Goal: Information Seeking & Learning: Learn about a topic

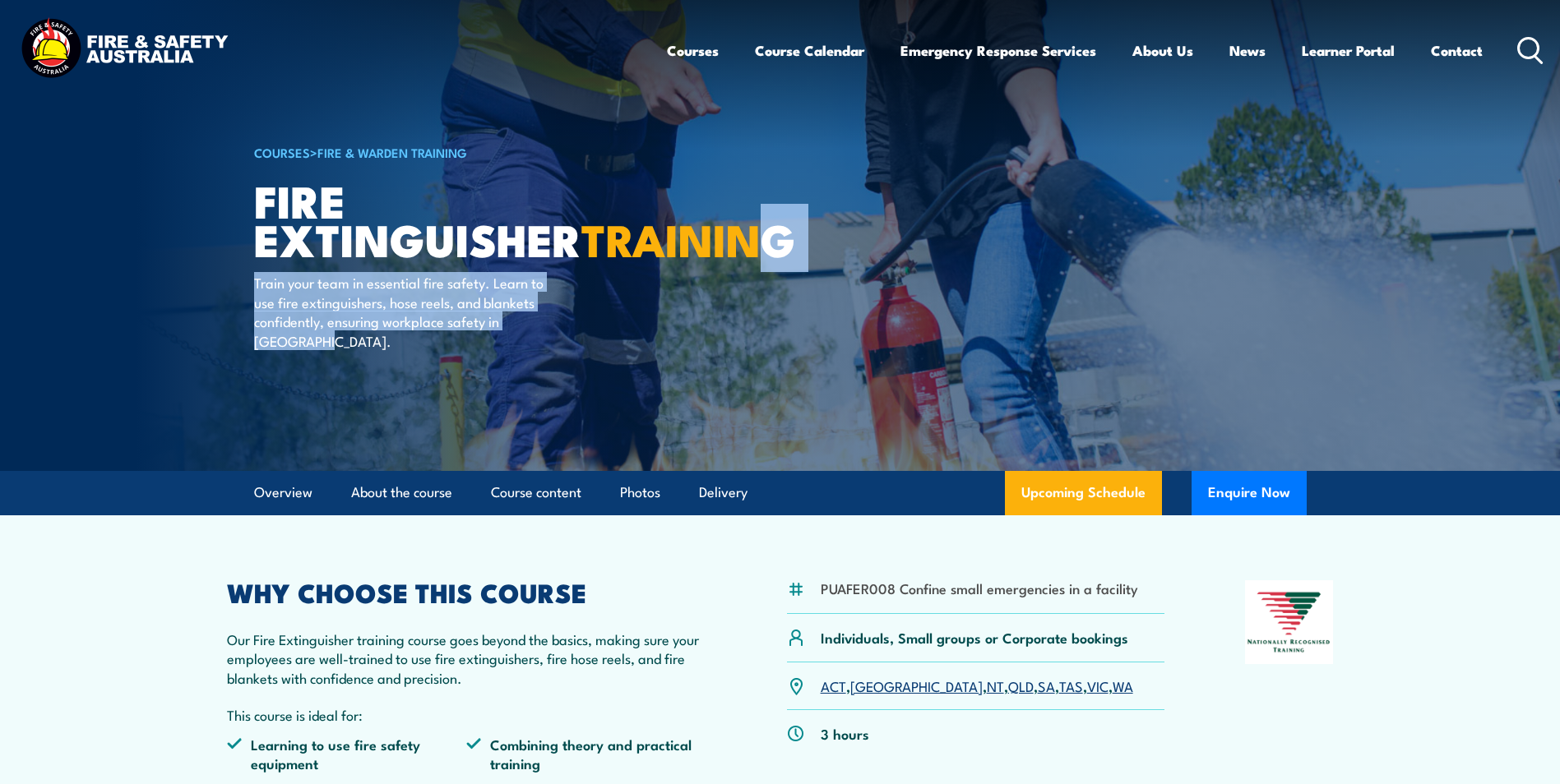
drag, startPoint x: 422, startPoint y: 299, endPoint x: 404, endPoint y: 212, distance: 88.8
click at [404, 216] on div "COURSES > Fire & Warden Training Fire Extinguisher TRAINING Train your team in …" at bounding box center [457, 235] width 406 height 471
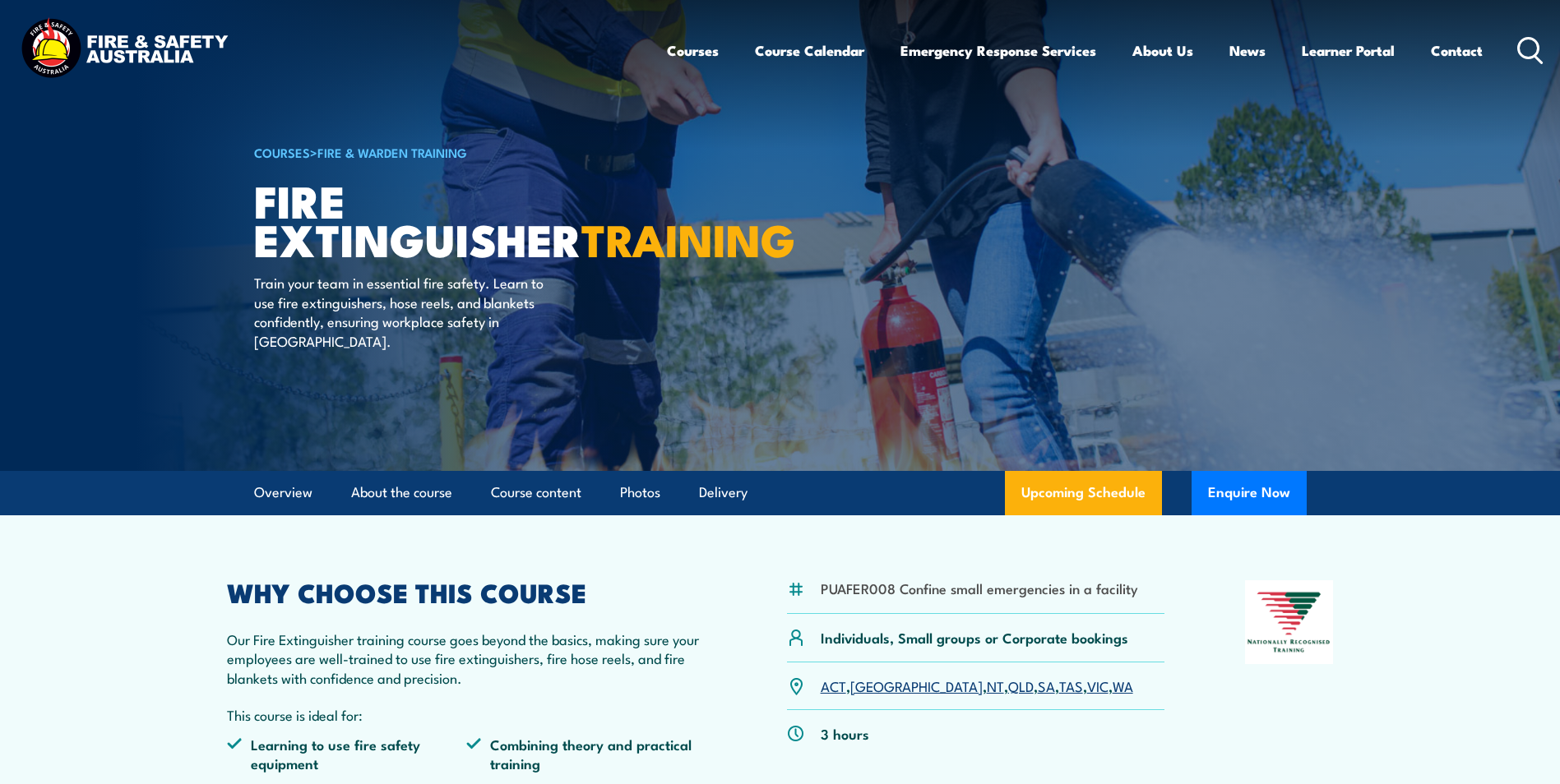
drag, startPoint x: 404, startPoint y: 212, endPoint x: 759, endPoint y: 163, distance: 358.4
click at [759, 163] on article "COURSES > Fire & Warden Training Fire Extinguisher TRAINING Train your team in …" at bounding box center [780, 235] width 1052 height 471
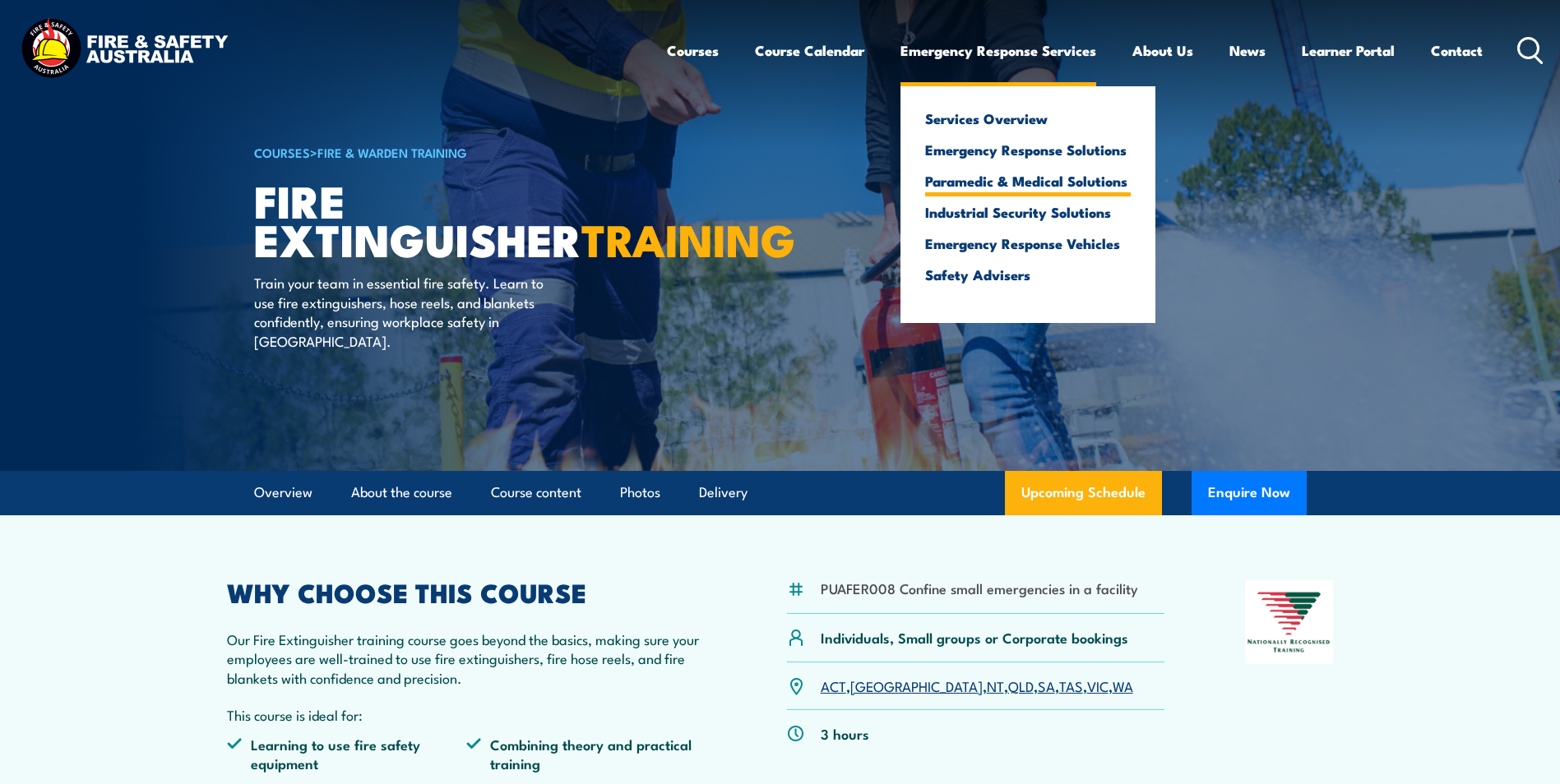
click at [968, 182] on link "Paramedic & Medical Solutions" at bounding box center [1028, 180] width 206 height 15
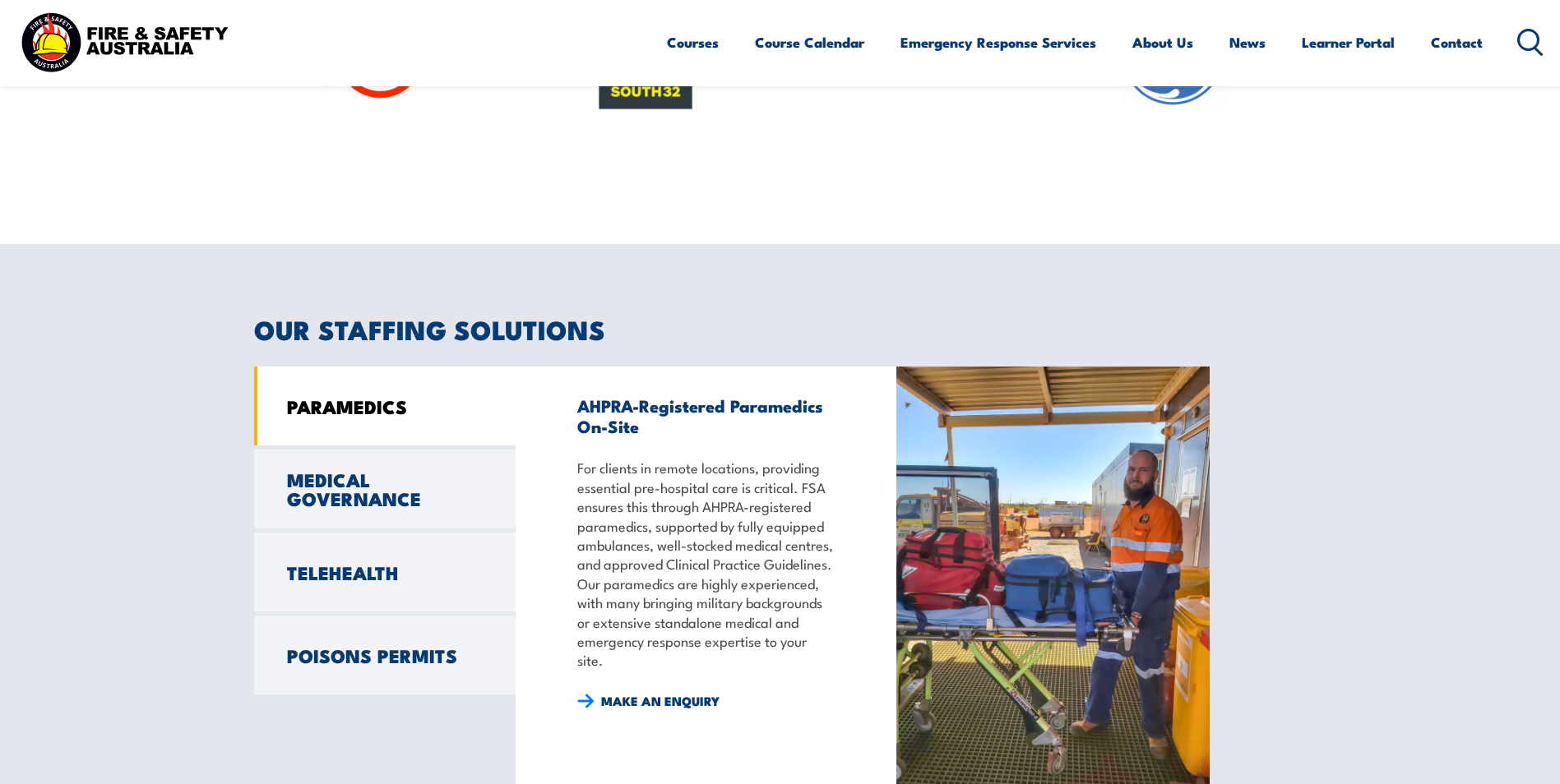
scroll to position [821, 0]
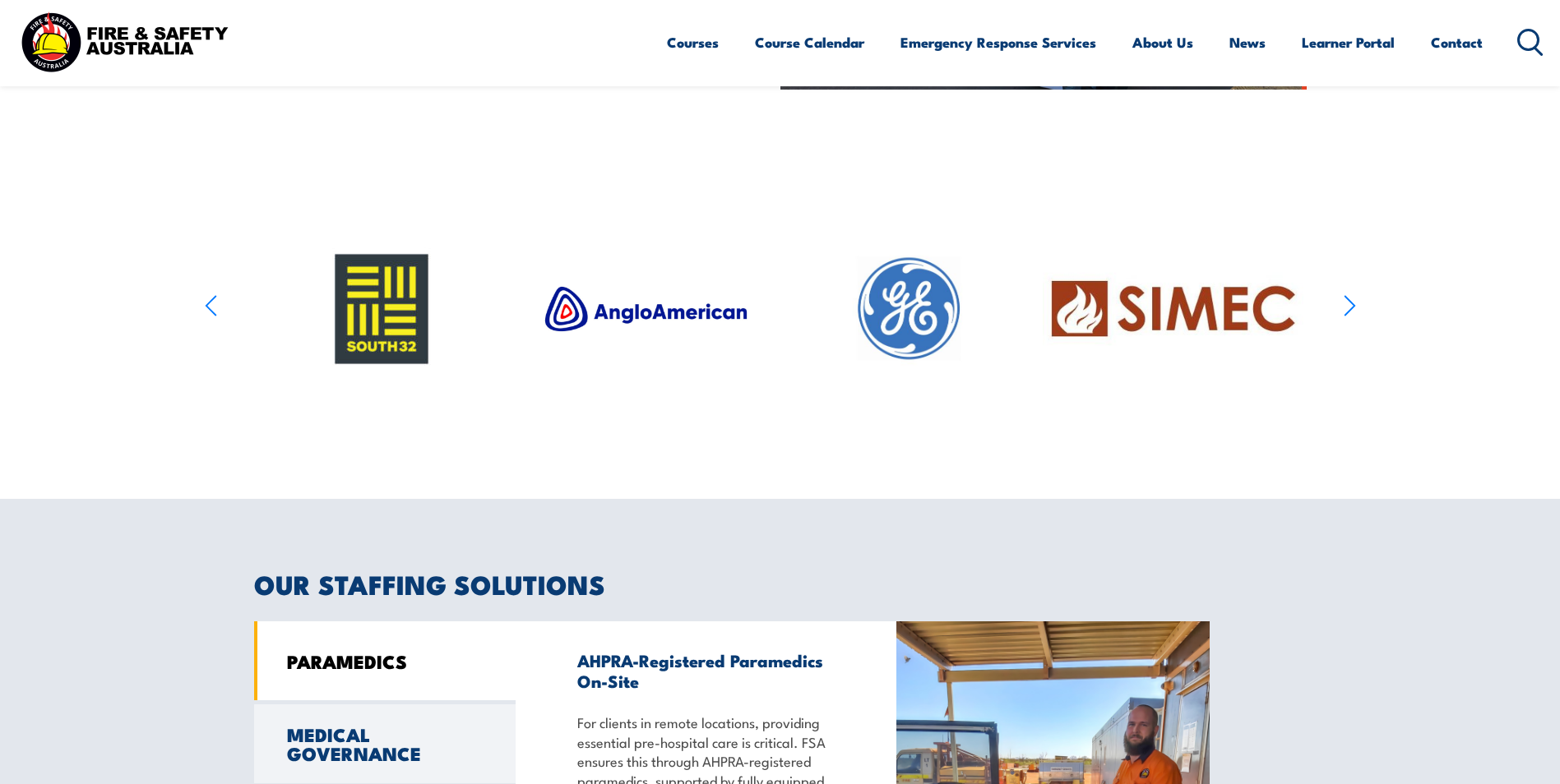
click at [1353, 311] on icon "button" at bounding box center [1349, 306] width 13 height 24
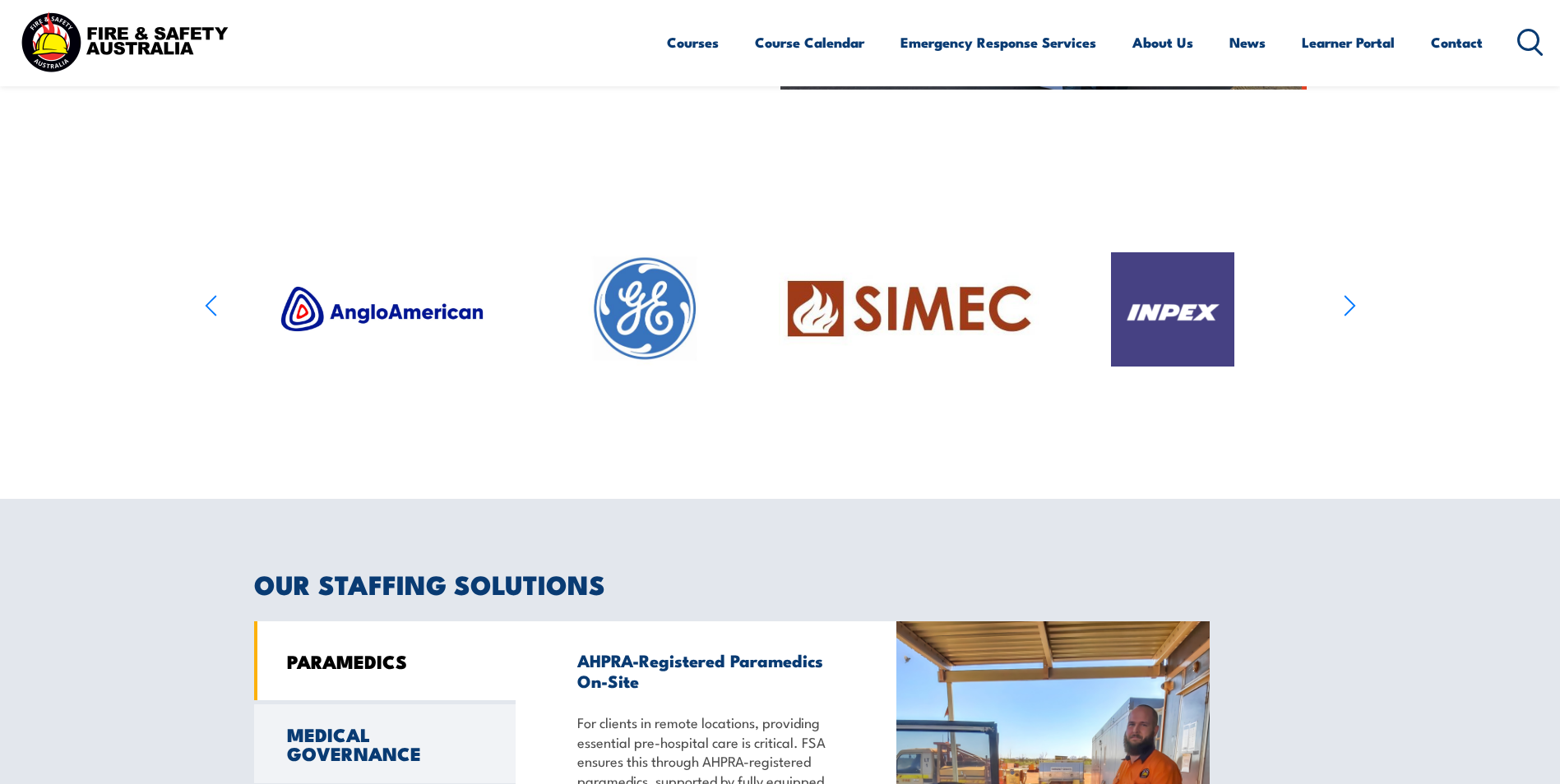
click at [1350, 309] on icon "button" at bounding box center [1349, 305] width 10 height 20
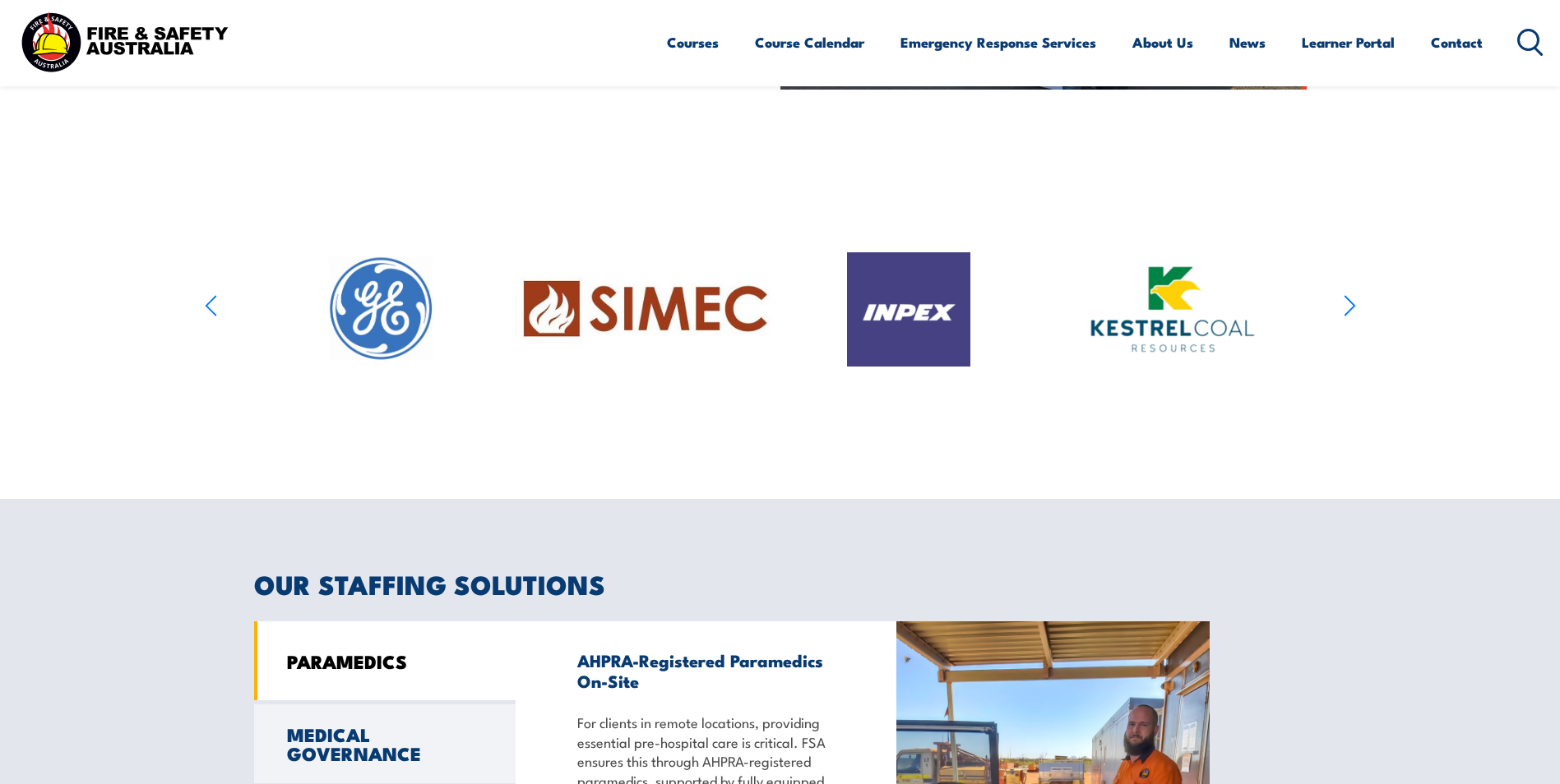
click at [1350, 309] on icon "button" at bounding box center [1349, 305] width 10 height 20
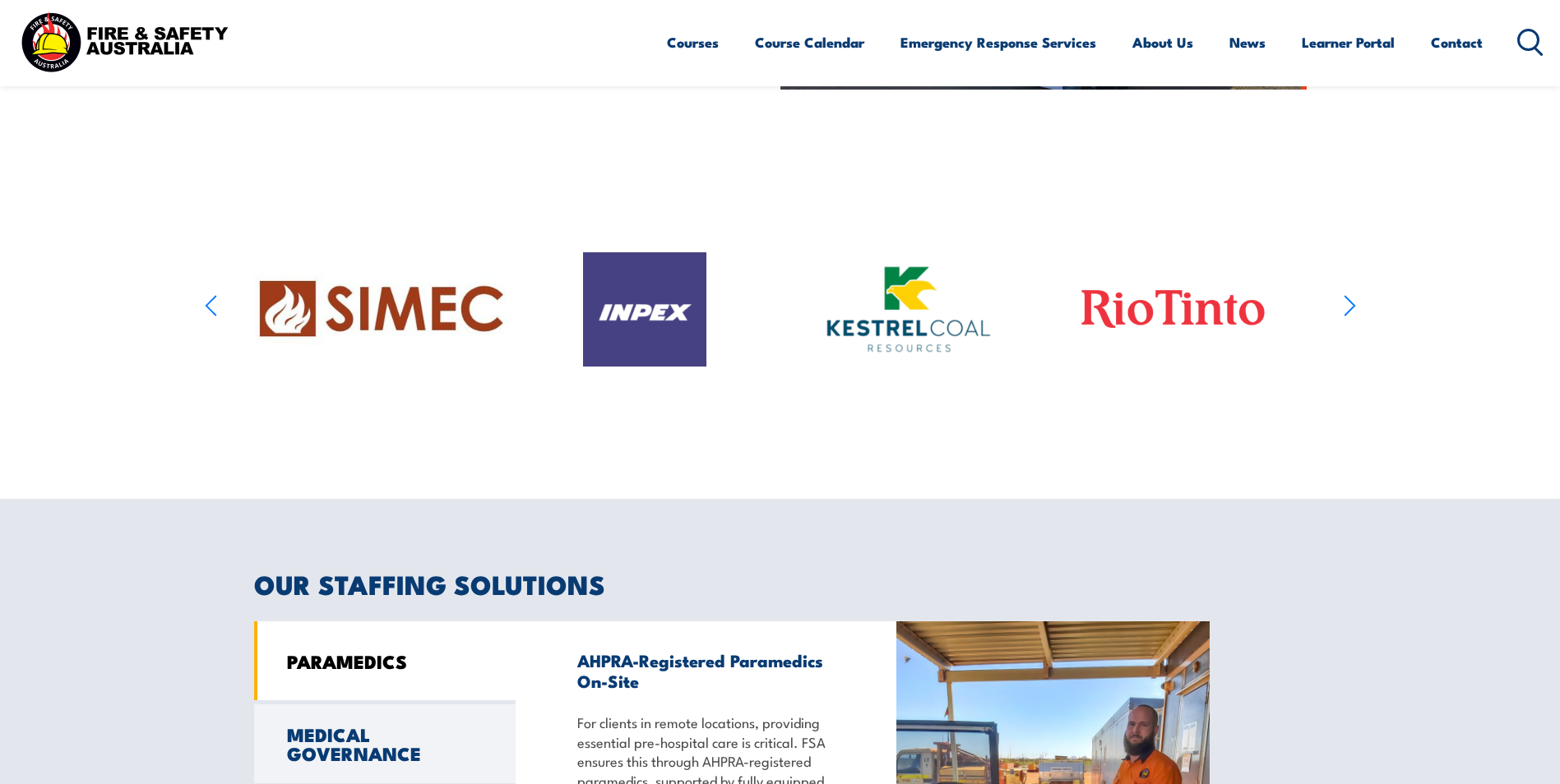
click at [1350, 309] on icon "button" at bounding box center [1349, 305] width 10 height 20
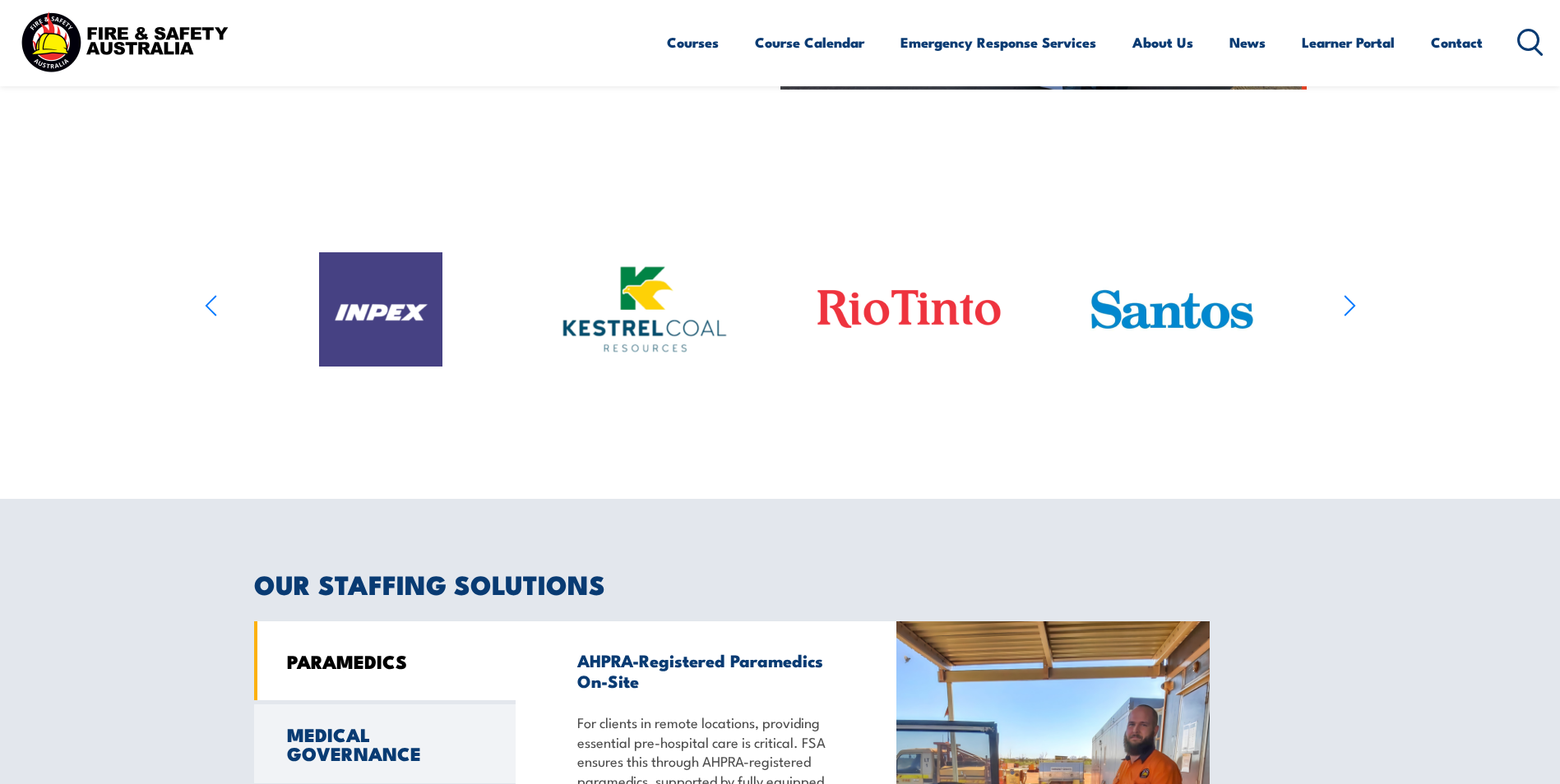
click at [1350, 309] on icon "button" at bounding box center [1349, 305] width 10 height 20
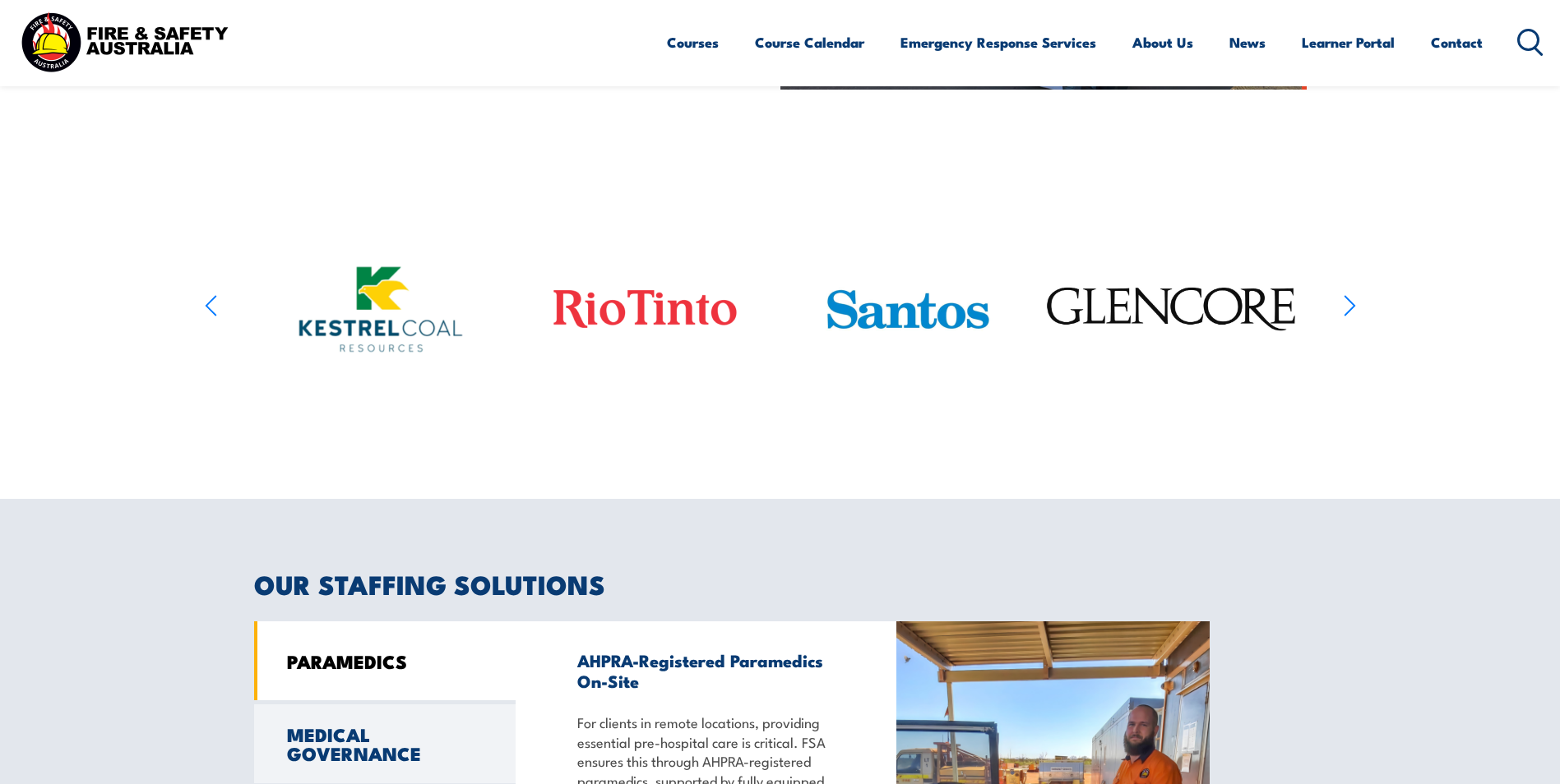
click at [1349, 309] on icon "button" at bounding box center [1349, 306] width 13 height 24
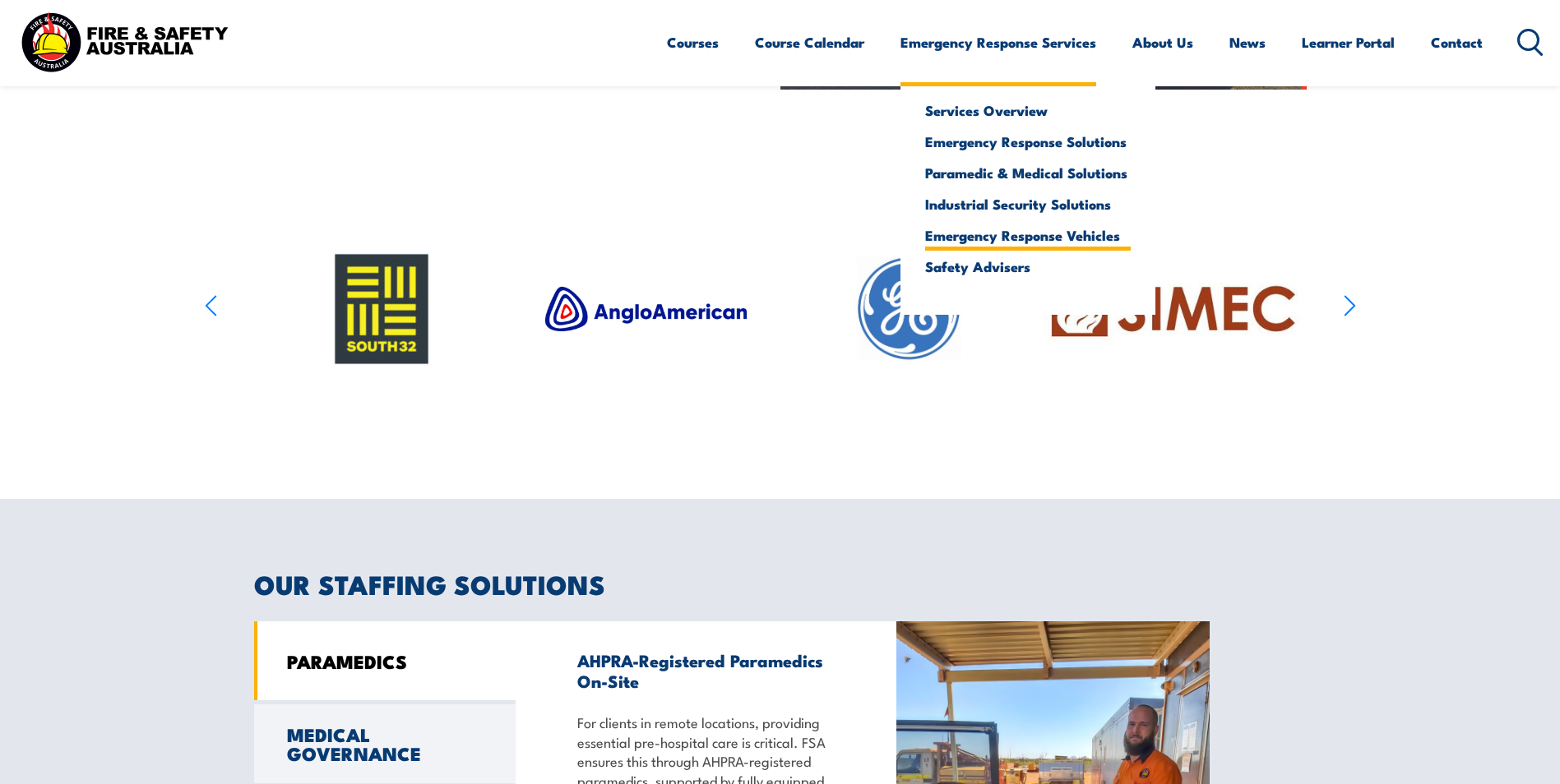
click at [1072, 239] on link "Emergency Response Vehicles" at bounding box center [1028, 234] width 206 height 15
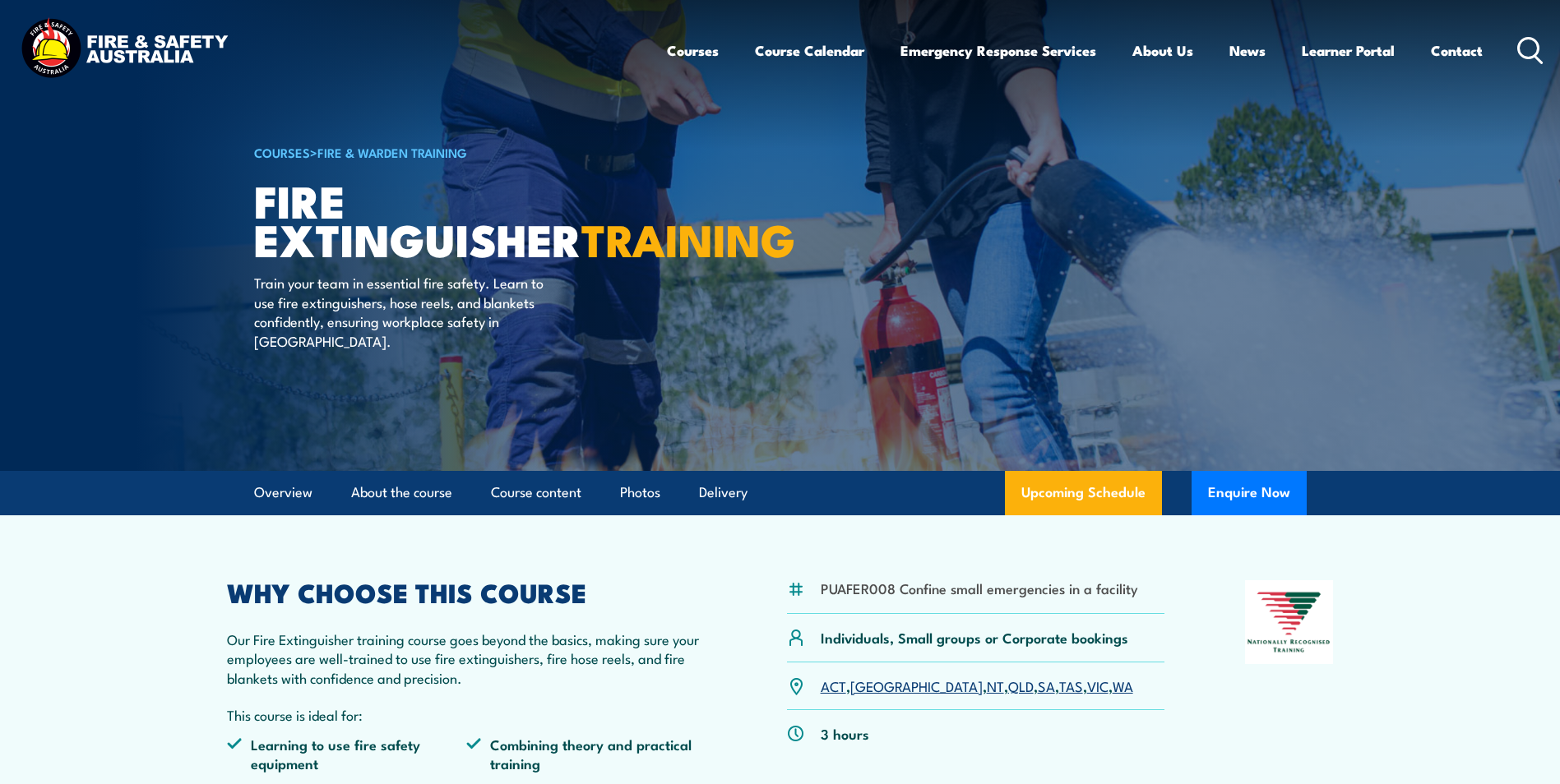
drag, startPoint x: 310, startPoint y: 244, endPoint x: 231, endPoint y: 139, distance: 131.4
click at [581, 243] on strong "TRAINING" at bounding box center [688, 237] width 214 height 68
click at [119, 33] on img at bounding box center [124, 50] width 216 height 71
